Goal: Information Seeking & Learning: Understand process/instructions

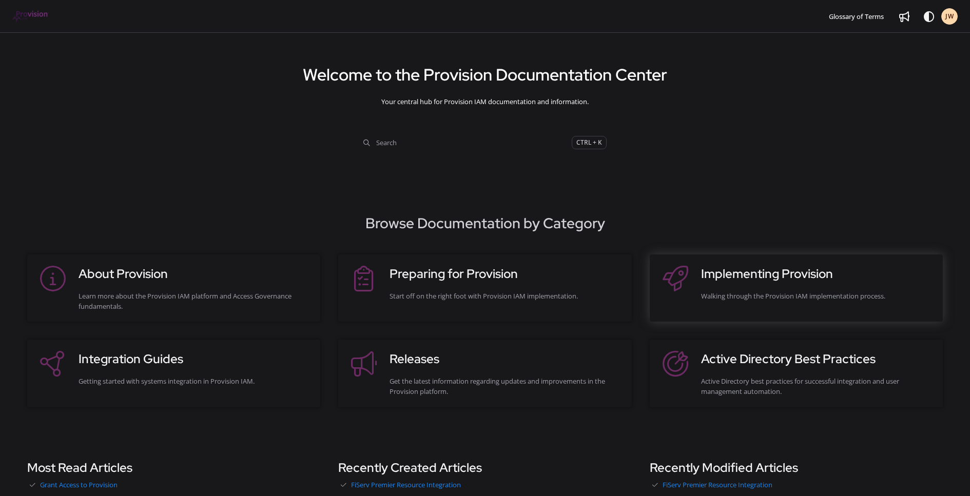
click at [739, 276] on h3 "Implementing Provision" at bounding box center [816, 274] width 231 height 18
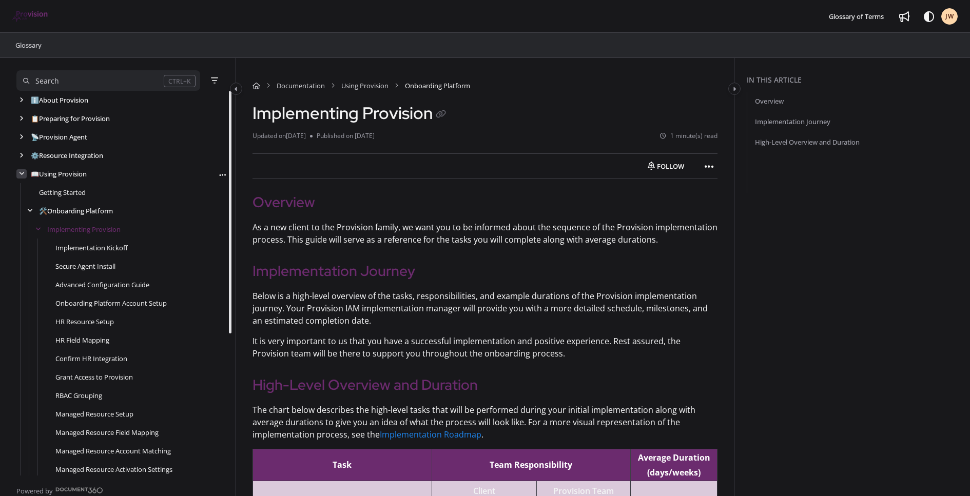
click at [21, 175] on icon "arrow" at bounding box center [22, 174] width 6 height 6
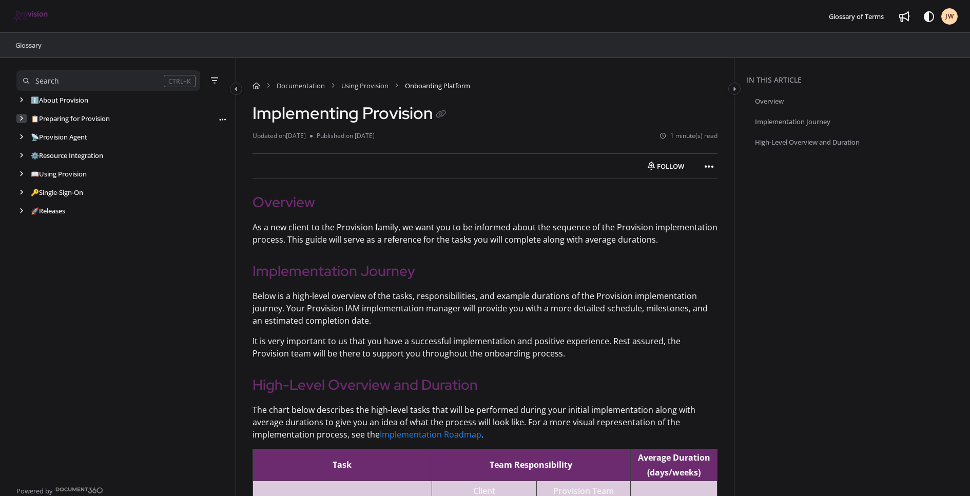
click at [17, 117] on div "arrow" at bounding box center [21, 119] width 10 height 10
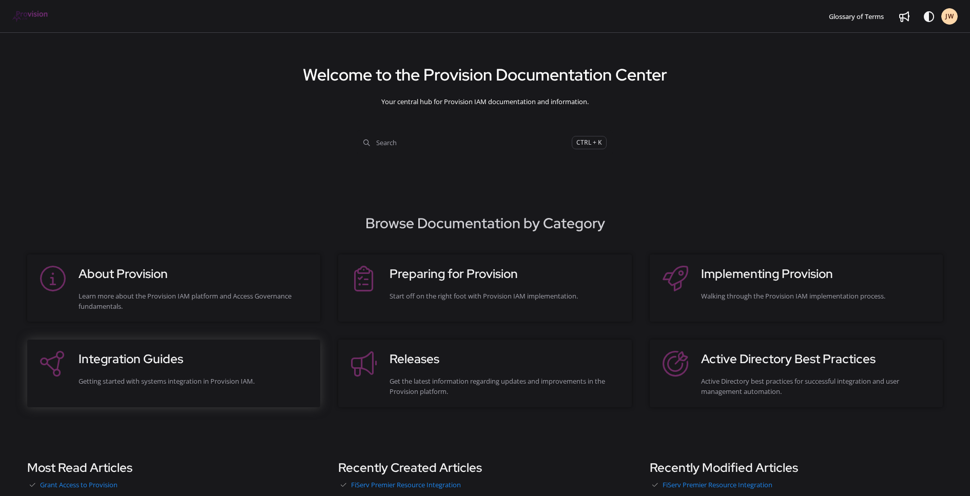
click at [205, 360] on h3 "Integration Guides" at bounding box center [194, 359] width 231 height 18
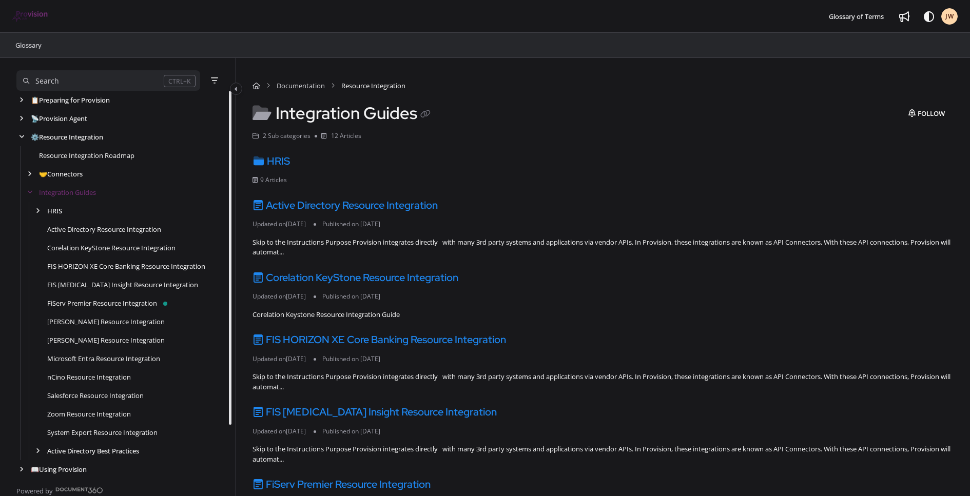
scroll to position [59, 0]
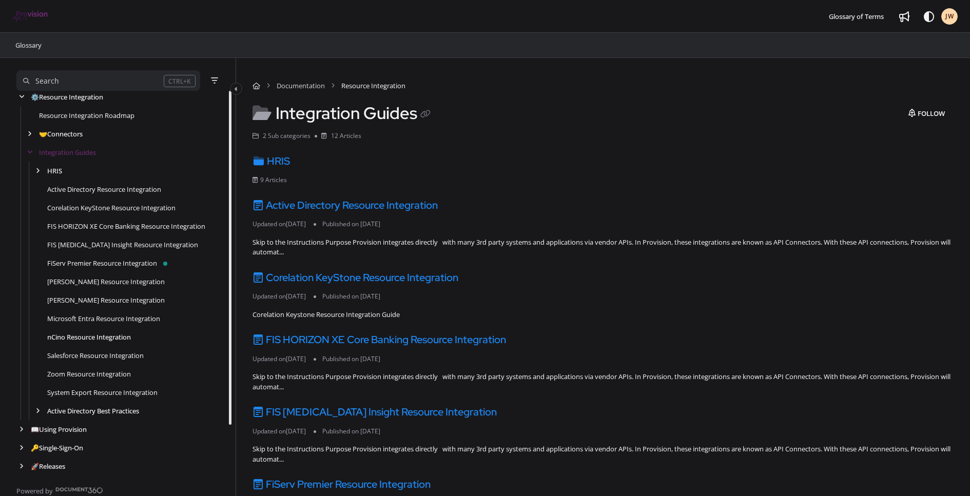
click at [60, 335] on link "nCino Resource Integration" at bounding box center [89, 337] width 84 height 10
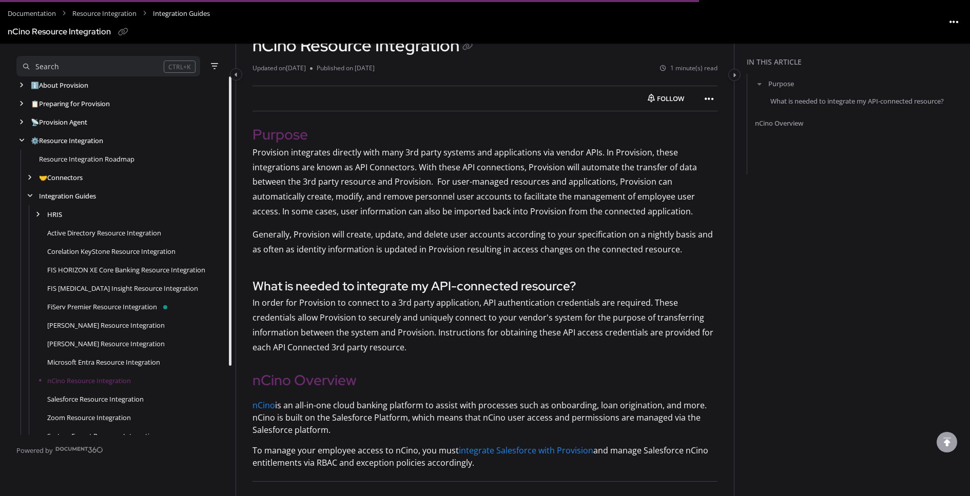
scroll to position [73, 0]
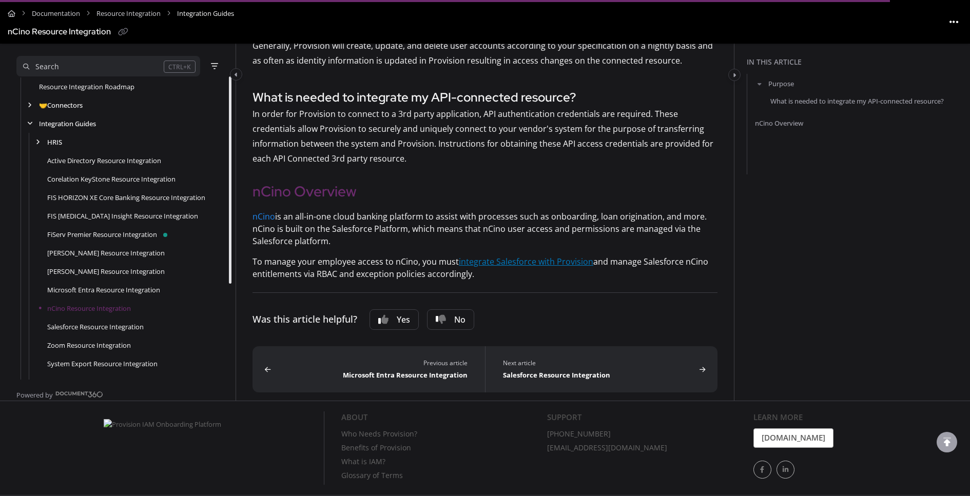
click at [515, 261] on link "integrate Salesforce with Provision" at bounding box center [526, 261] width 134 height 11
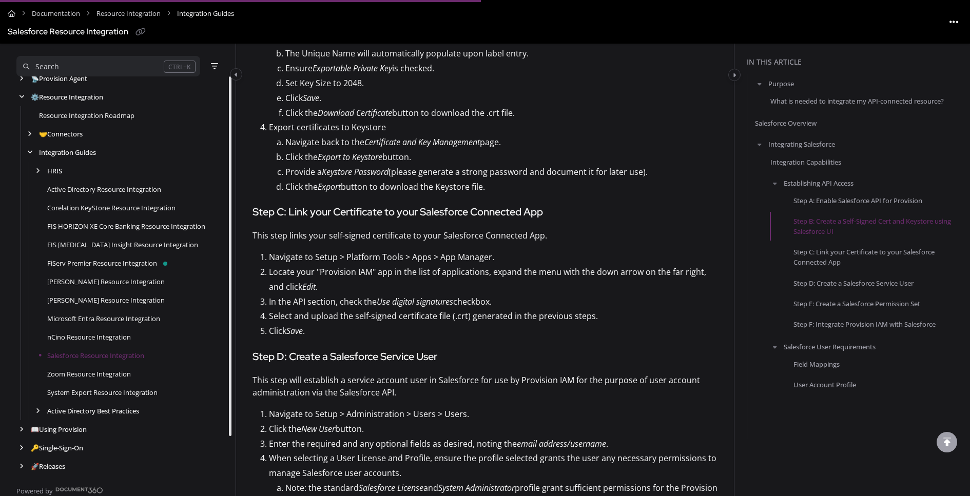
scroll to position [1540, 0]
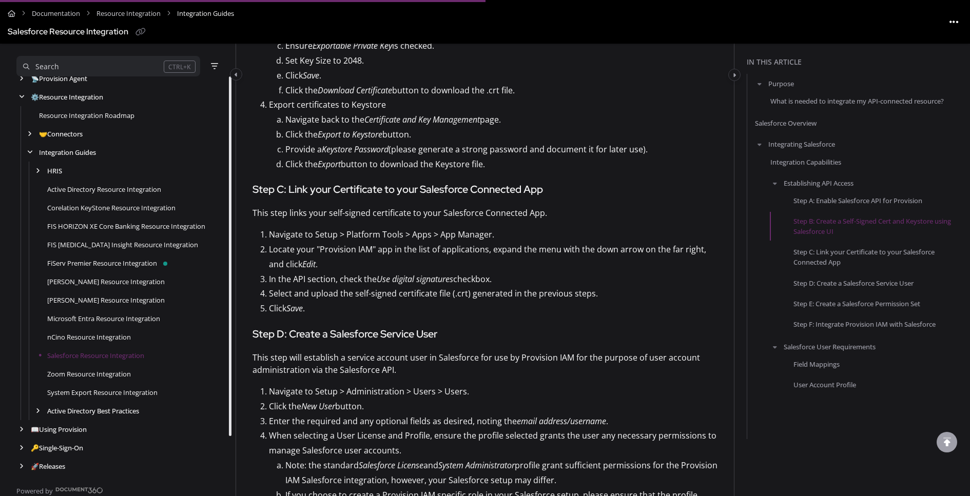
click at [492, 388] on article "Skip to the Instructions Purpose Provision integrates directly with many 3rd pa…" at bounding box center [485, 218] width 465 height 3133
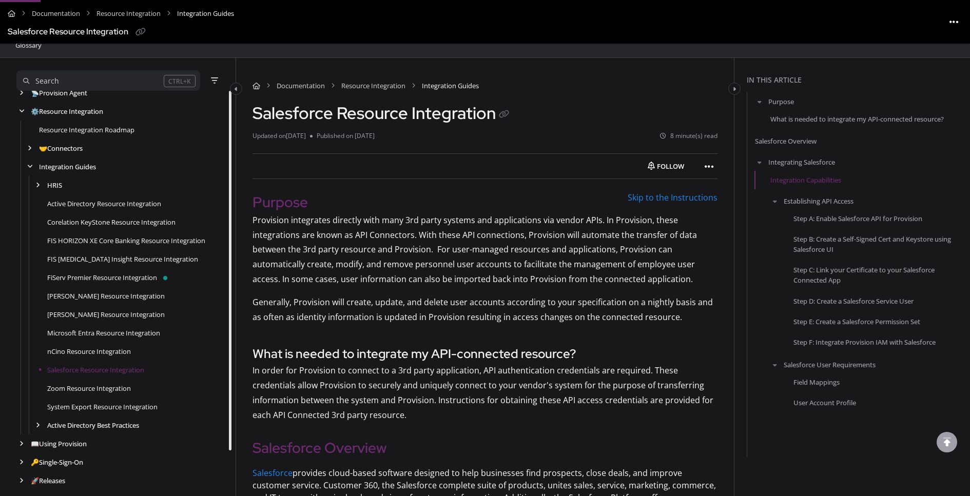
scroll to position [59, 0]
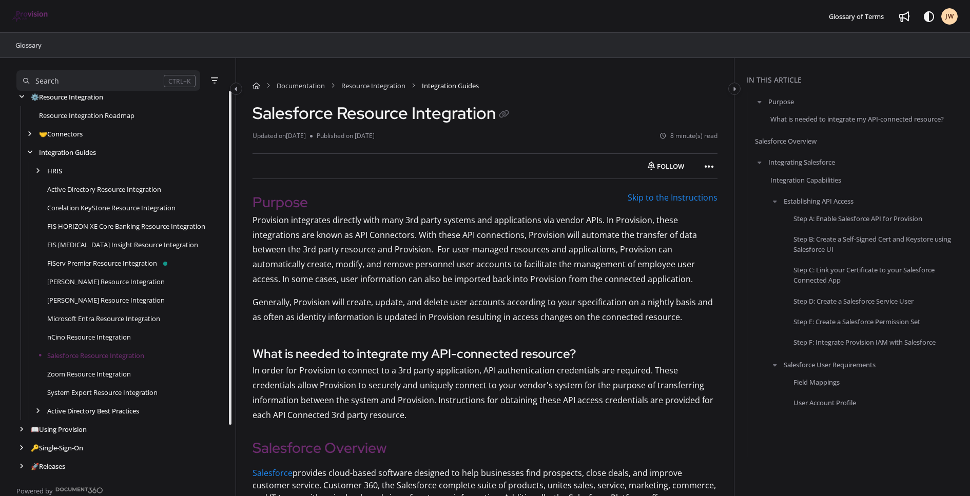
click at [347, 283] on p "Provision integrates directly with many 3rd party systems and applications via …" at bounding box center [485, 250] width 465 height 74
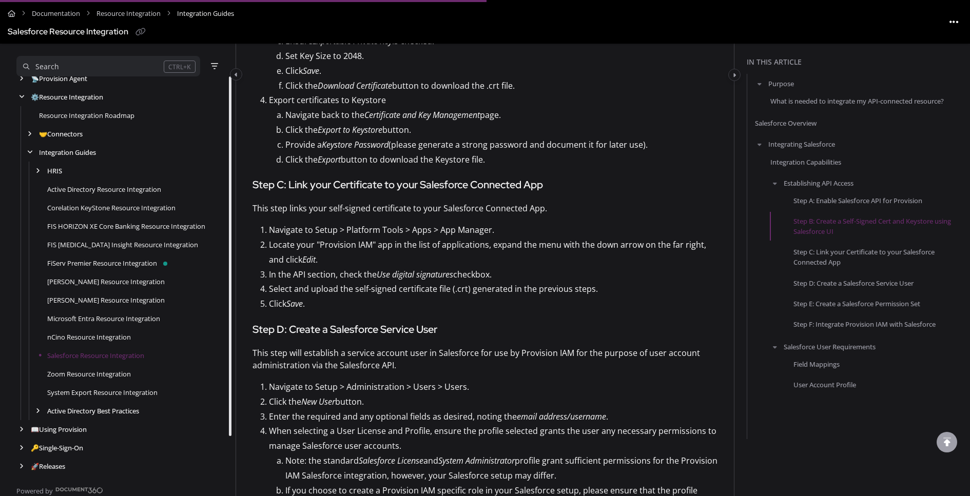
scroll to position [1591, 0]
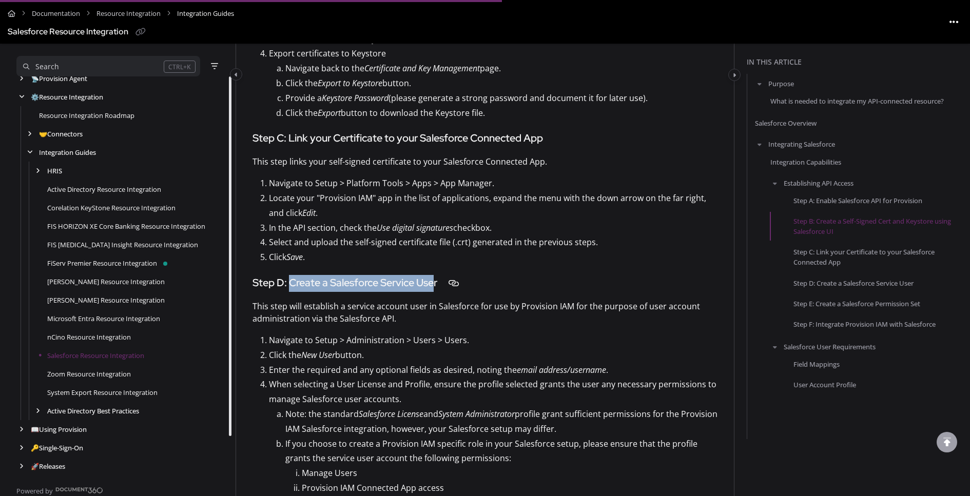
drag, startPoint x: 290, startPoint y: 291, endPoint x: 437, endPoint y: 286, distance: 147.4
click at [437, 286] on h4 "Step D: Create a Salesforce Service User" at bounding box center [485, 283] width 465 height 17
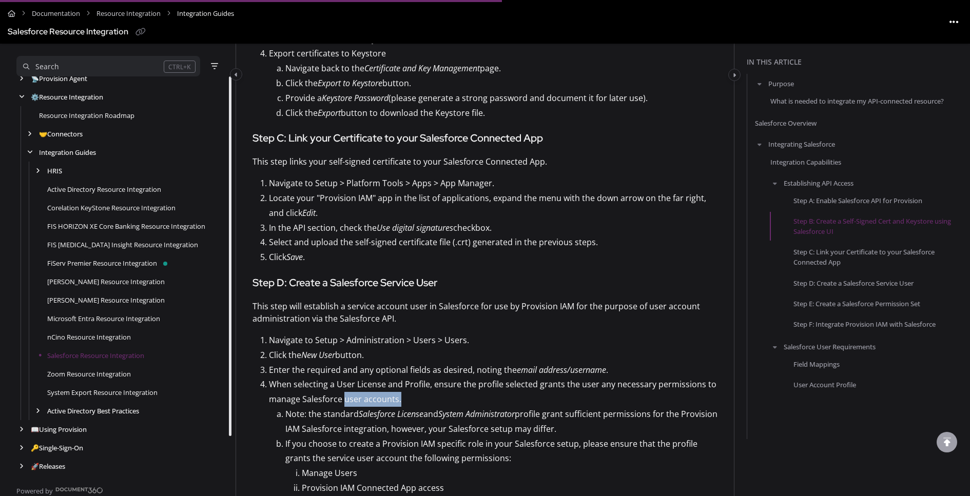
drag, startPoint x: 400, startPoint y: 407, endPoint x: 345, endPoint y: 409, distance: 55.5
click at [345, 407] on p "When selecting a User License and Profile, ensure the profile selected grants t…" at bounding box center [493, 392] width 449 height 30
click at [405, 394] on p "When selecting a User License and Profile, ensure the profile selected grants t…" at bounding box center [493, 392] width 449 height 30
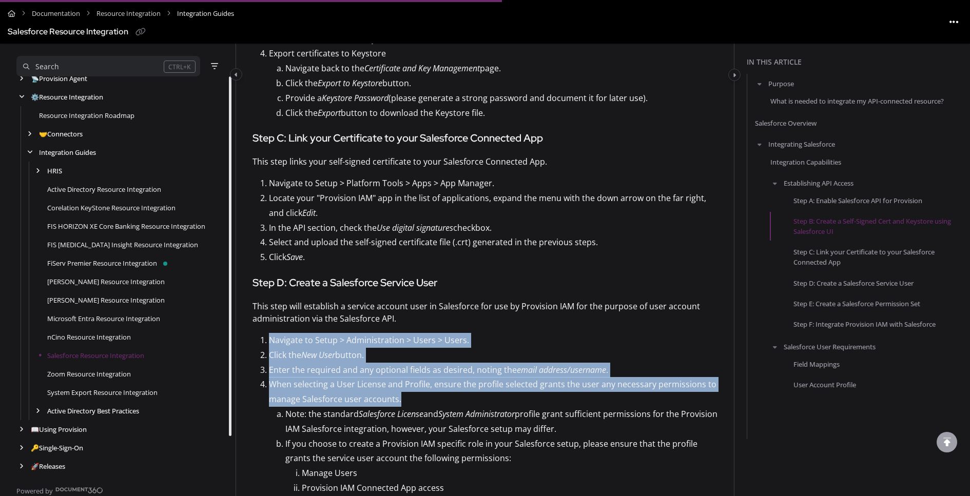
drag, startPoint x: 411, startPoint y: 406, endPoint x: 250, endPoint y: 349, distance: 170.6
click at [250, 349] on div "Documentation Resource Integration Integration Guides Salesforce Resource Integ…" at bounding box center [485, 160] width 498 height 3387
copy ol "Navigate to Setup > Administration > Users > Users. Click the New User button. …"
click at [393, 405] on p "When selecting a User License and Profile, ensure the profile selected grants t…" at bounding box center [493, 392] width 449 height 30
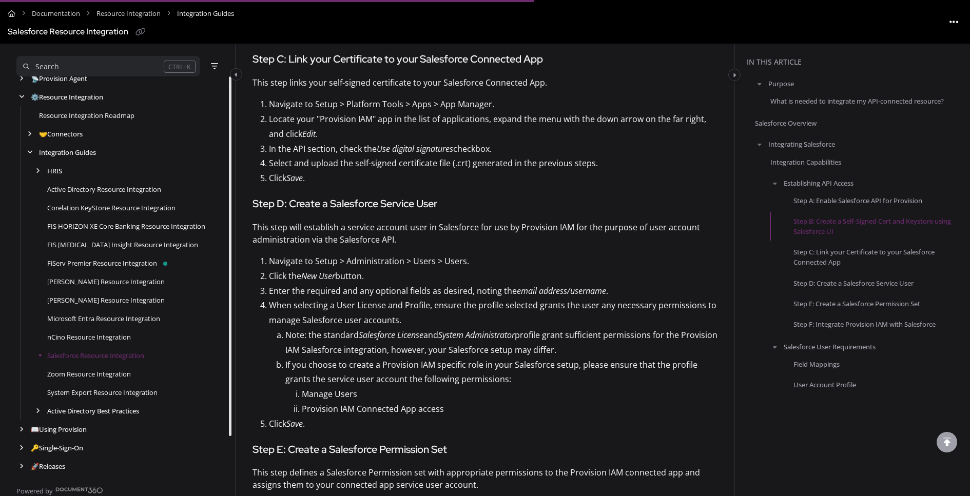
scroll to position [1694, 0]
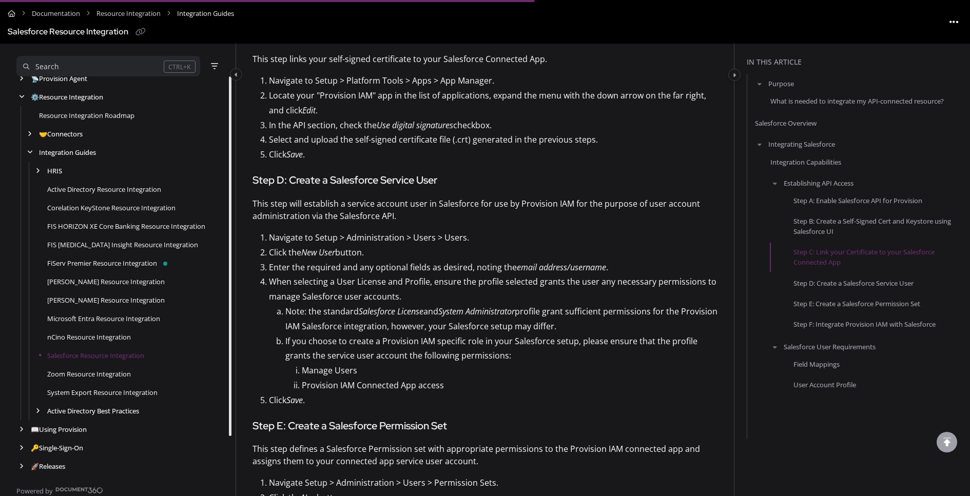
click at [331, 328] on p "Note: the standard Salesforce License and System Administrator profile grant su…" at bounding box center [501, 319] width 432 height 30
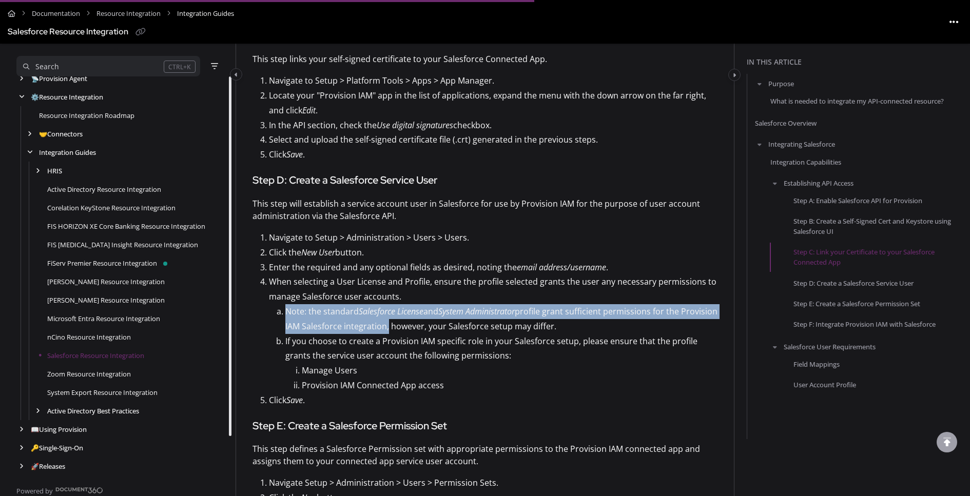
drag, startPoint x: 285, startPoint y: 318, endPoint x: 423, endPoint y: 337, distance: 139.4
click at [423, 334] on p "Note: the standard Salesforce License and System Administrator profile grant su…" at bounding box center [501, 319] width 432 height 30
copy p "Note: the standard Salesforce License and System Administrator profile grant su…"
